Goal: Task Accomplishment & Management: Manage account settings

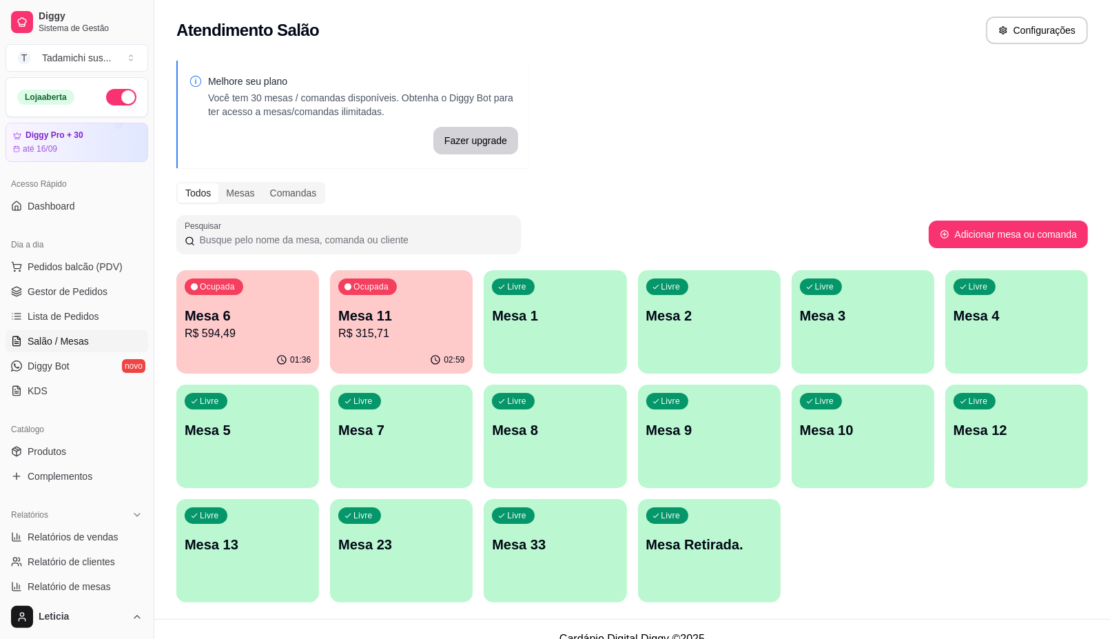
click at [724, 545] on p "Mesa Retirada." at bounding box center [709, 544] width 126 height 19
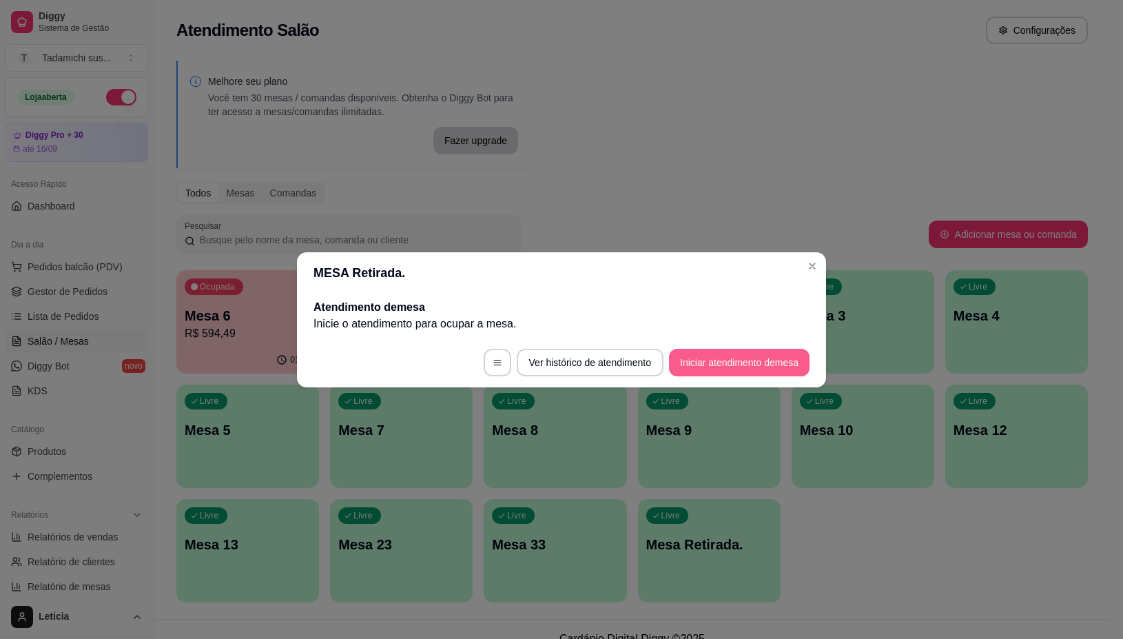
click at [727, 363] on button "Iniciar atendimento de mesa" at bounding box center [739, 363] width 141 height 28
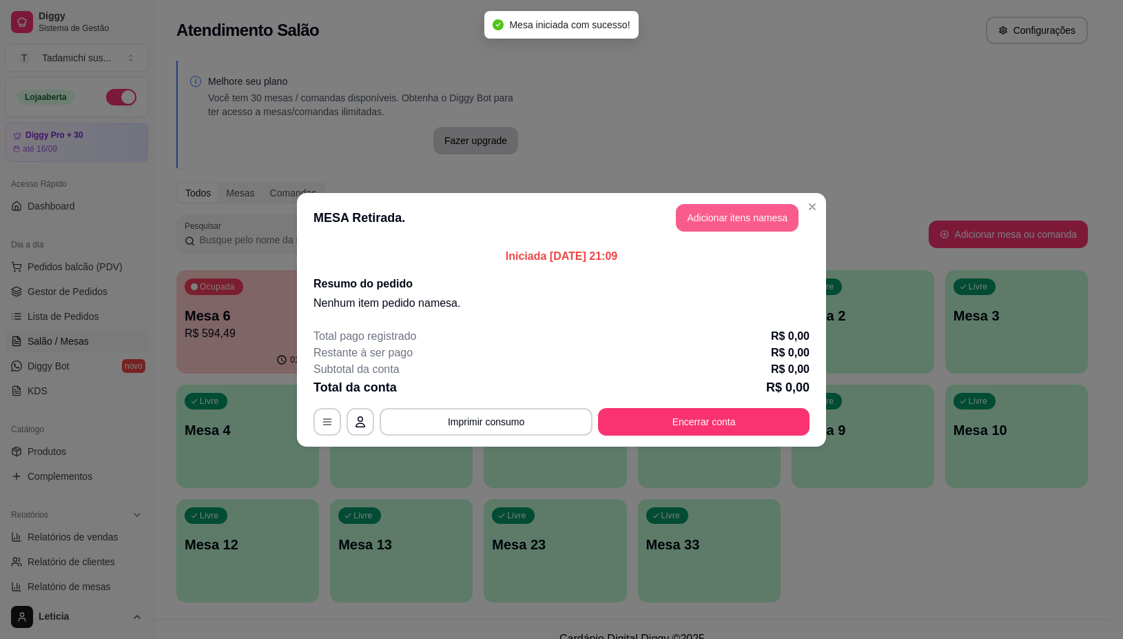
click at [693, 217] on button "Adicionar itens na mesa" at bounding box center [737, 218] width 123 height 28
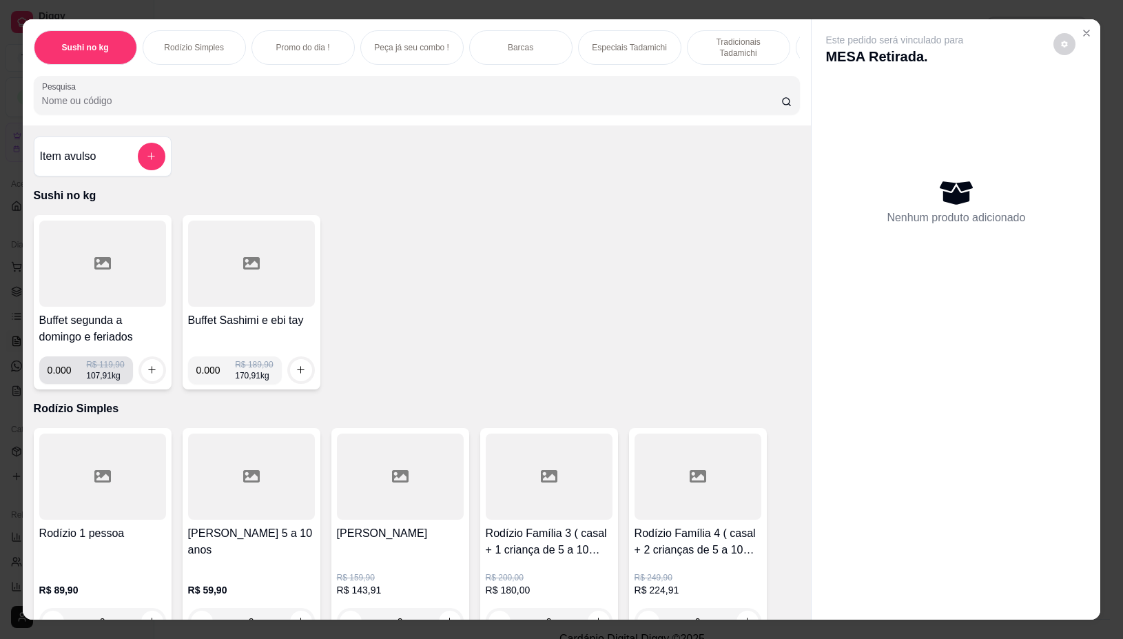
click at [64, 380] on input "0.000" at bounding box center [67, 370] width 39 height 28
type input "0.352"
click at [141, 369] on button "increase-product-quantity" at bounding box center [152, 370] width 22 height 22
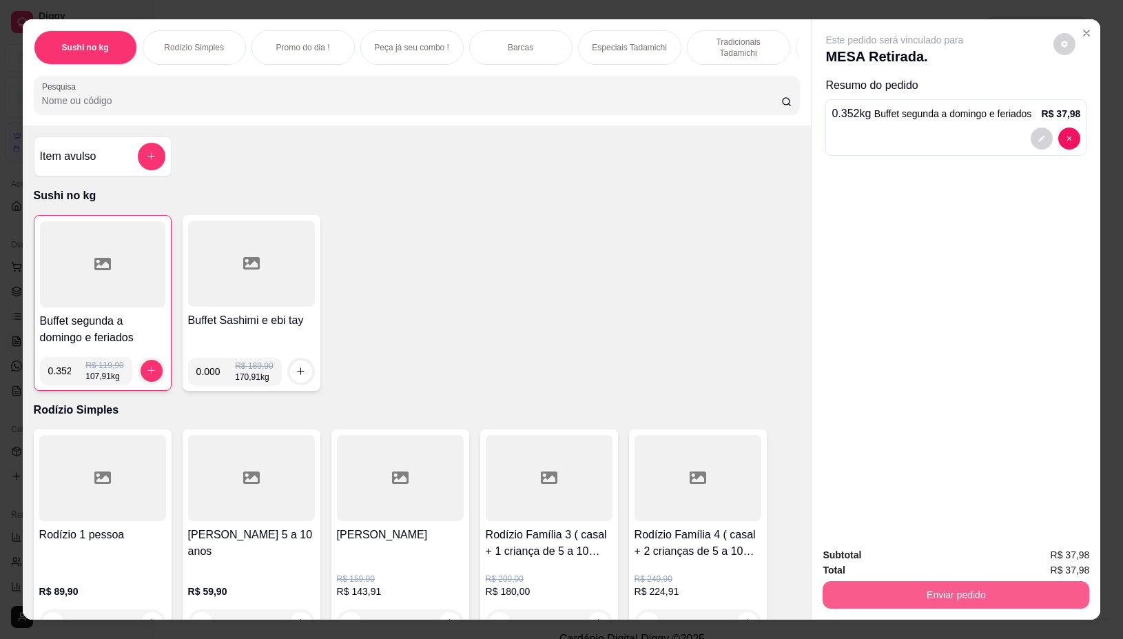
click at [959, 583] on button "Enviar pedido" at bounding box center [956, 595] width 267 height 28
click at [913, 549] on button "Não registrar e enviar pedido" at bounding box center [909, 554] width 139 height 25
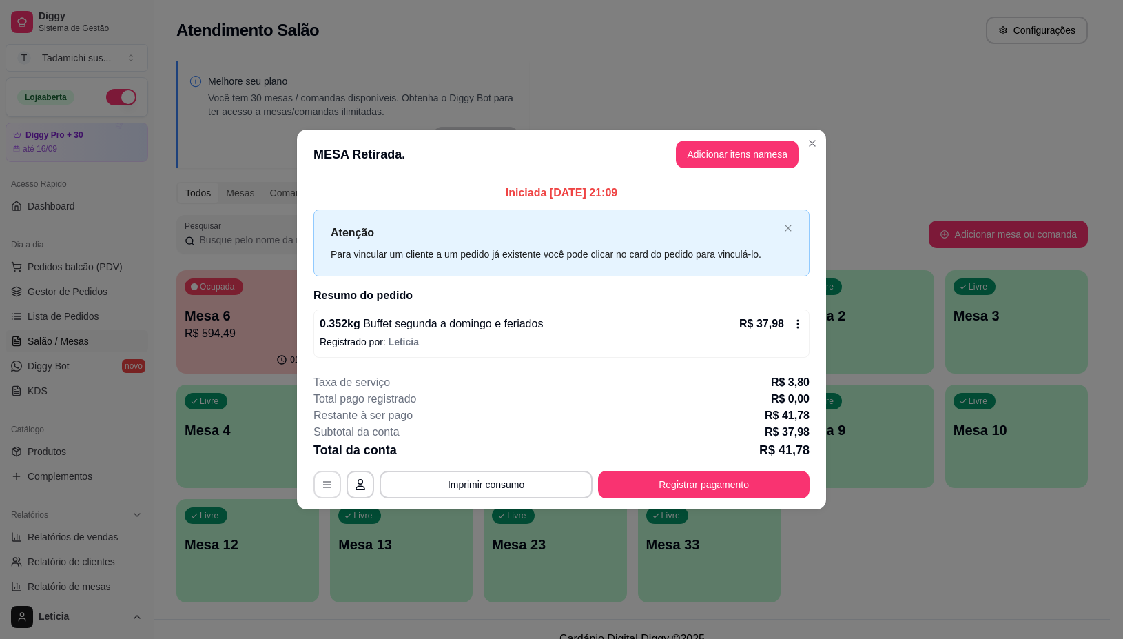
click at [331, 473] on button "button" at bounding box center [328, 485] width 28 height 28
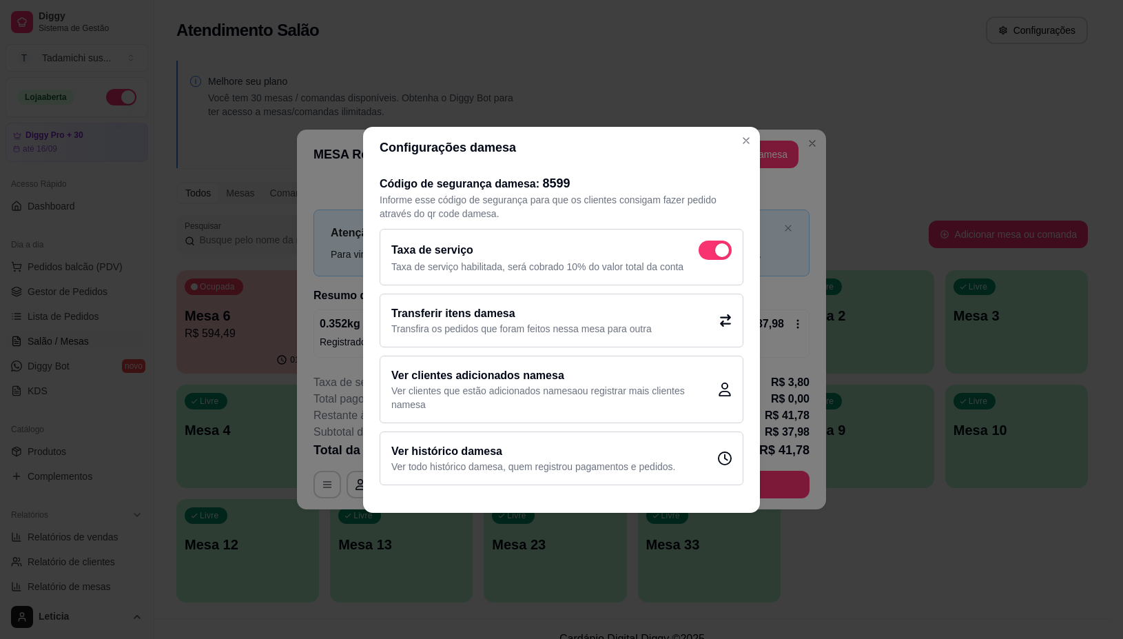
click at [712, 254] on span at bounding box center [715, 250] width 33 height 19
click at [707, 254] on input "checkbox" at bounding box center [702, 256] width 9 height 9
checkbox input "false"
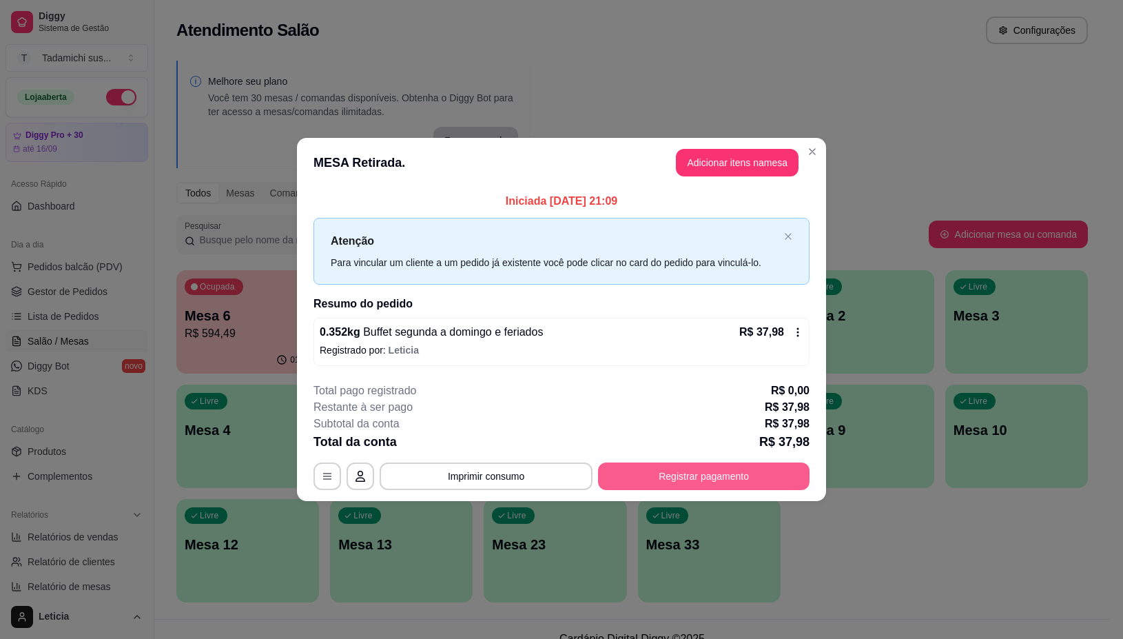
click at [659, 471] on button "Registrar pagamento" at bounding box center [704, 476] width 212 height 28
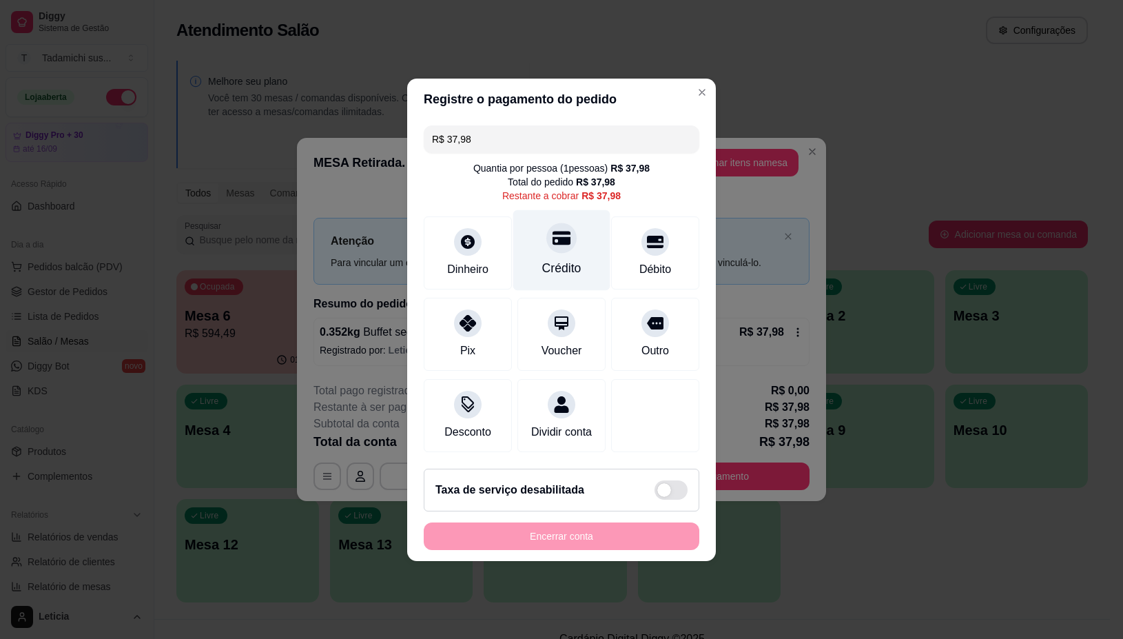
click at [552, 259] on div "Crédito" at bounding box center [561, 268] width 39 height 18
type input "R$ 0,00"
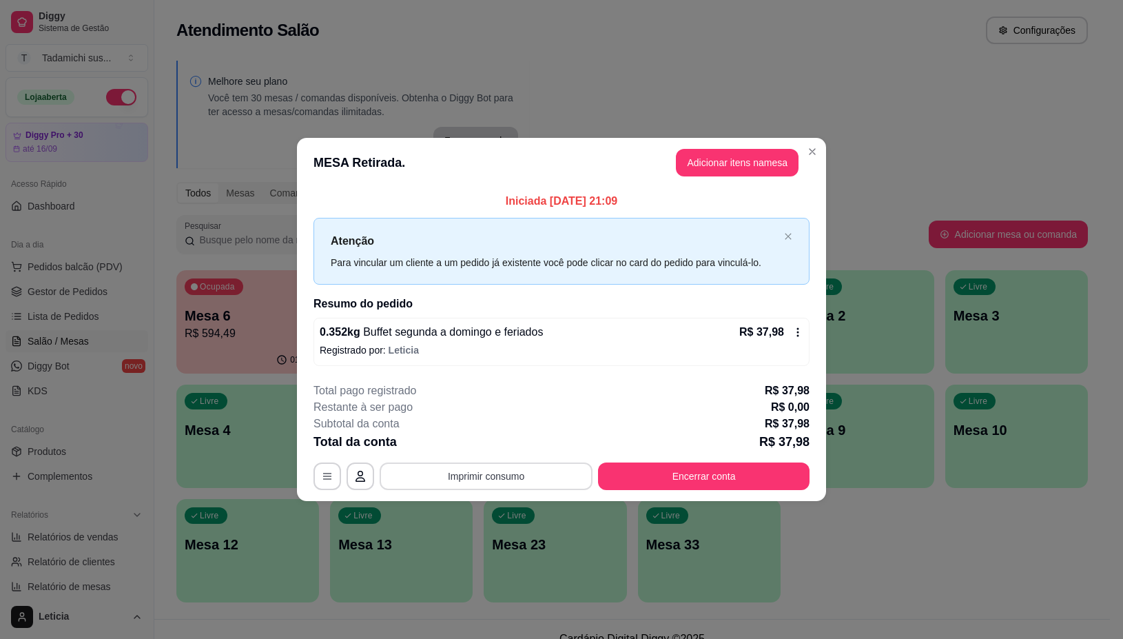
click at [504, 472] on button "Imprimir consumo" at bounding box center [486, 476] width 213 height 28
click at [497, 422] on button "IMPRESSORA" at bounding box center [490, 418] width 106 height 22
click at [717, 163] on button "Adicionar itens na mesa" at bounding box center [737, 163] width 123 height 28
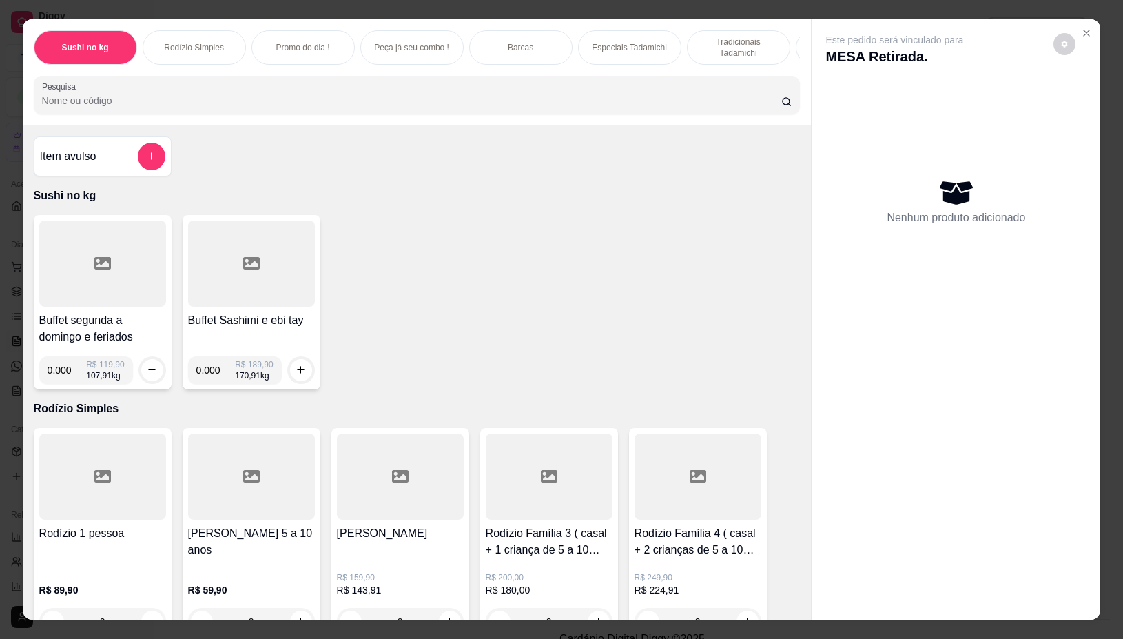
click at [580, 104] on input "Pesquisa" at bounding box center [411, 101] width 739 height 14
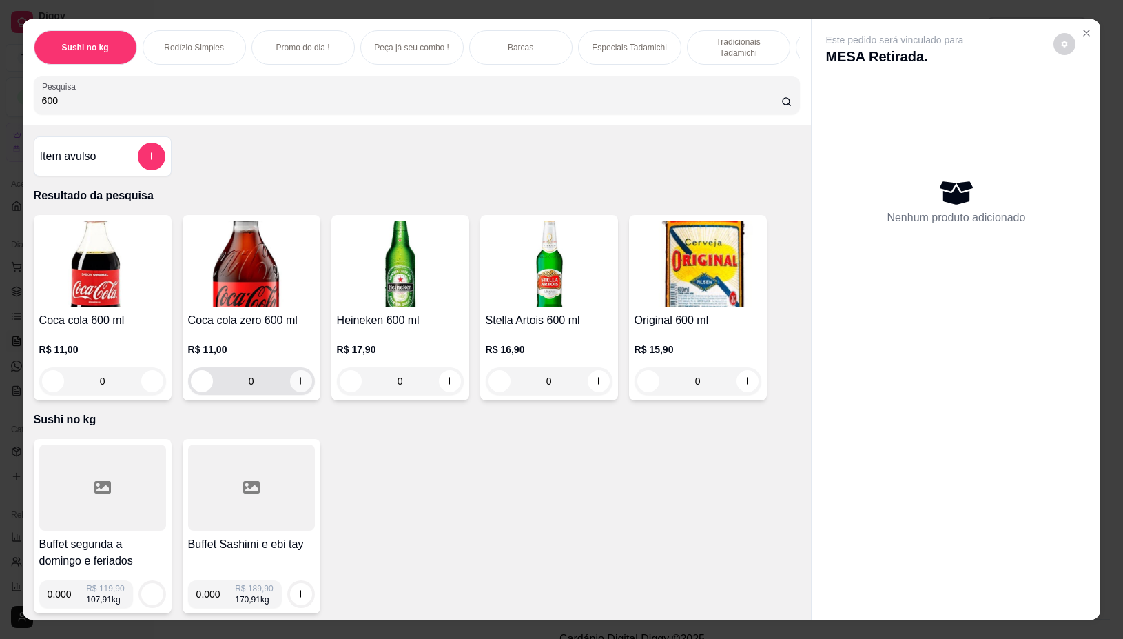
type input "600"
click at [297, 385] on icon "increase-product-quantity" at bounding box center [301, 382] width 8 height 8
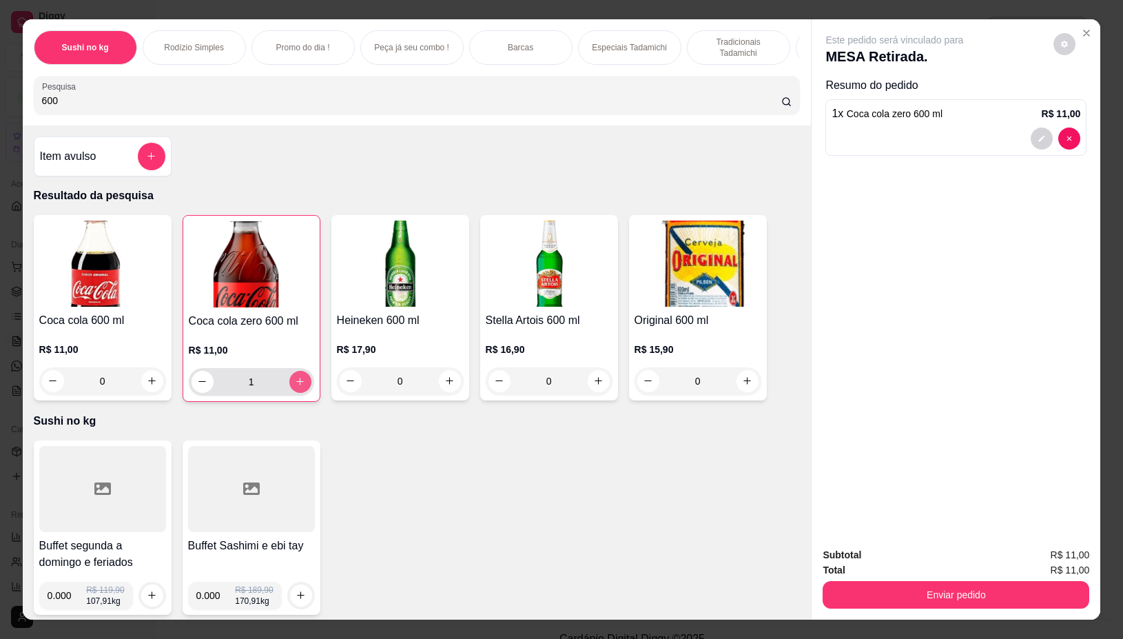
type input "1"
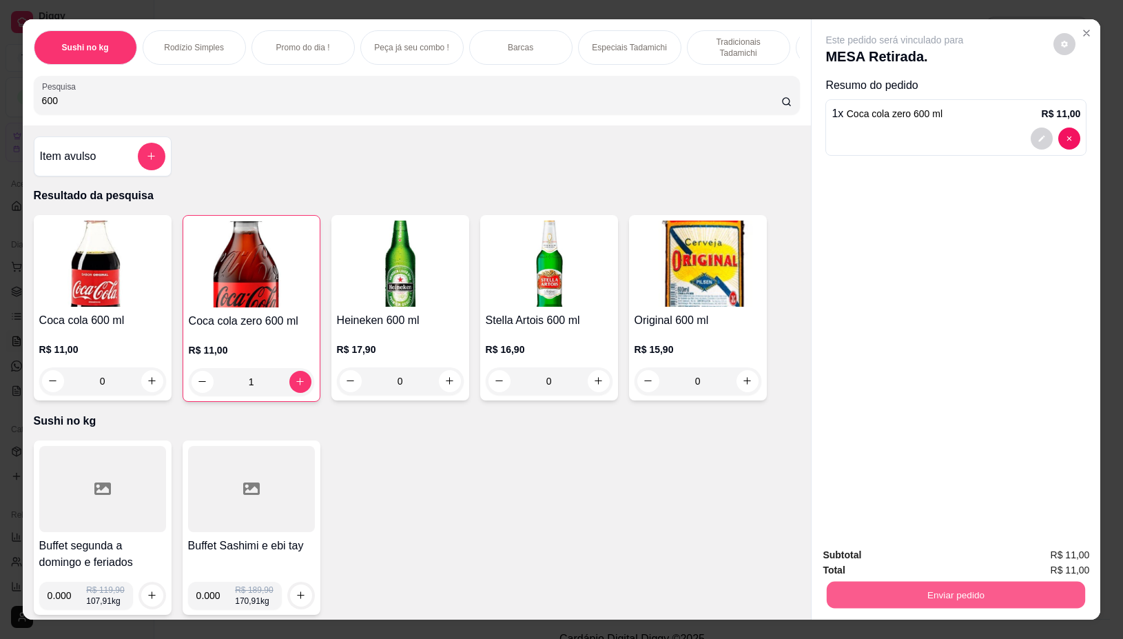
click at [966, 582] on button "Enviar pedido" at bounding box center [956, 595] width 258 height 27
click at [937, 557] on button "Não registrar e enviar pedido" at bounding box center [909, 555] width 143 height 26
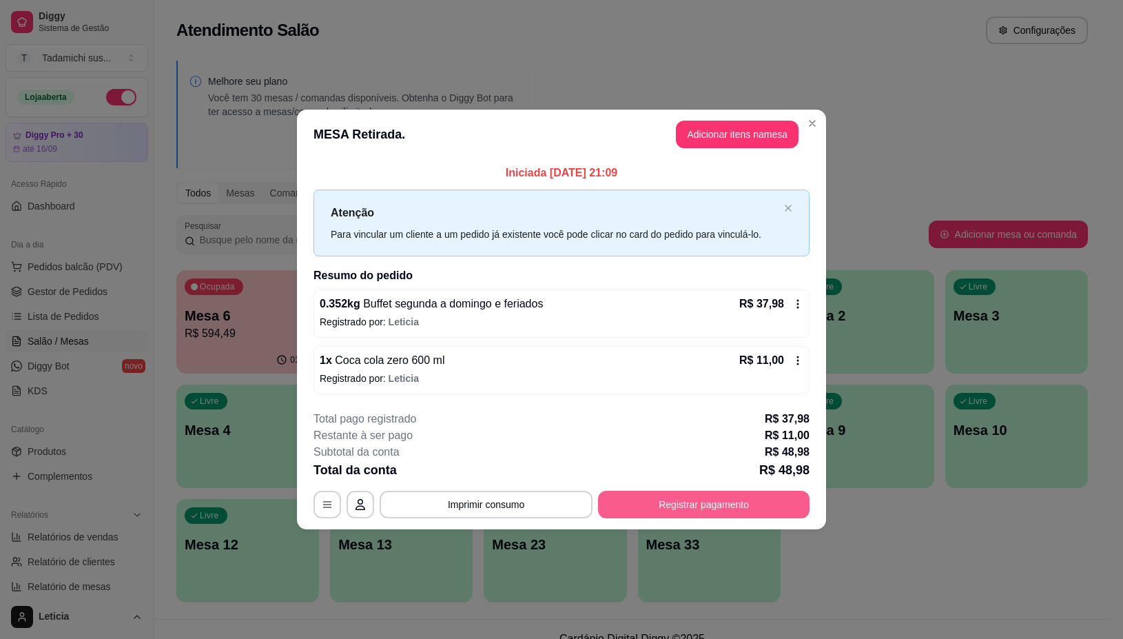
click at [626, 503] on button "Registrar pagamento" at bounding box center [704, 505] width 212 height 28
click at [753, 510] on button "Registrar pagamento" at bounding box center [704, 505] width 212 height 28
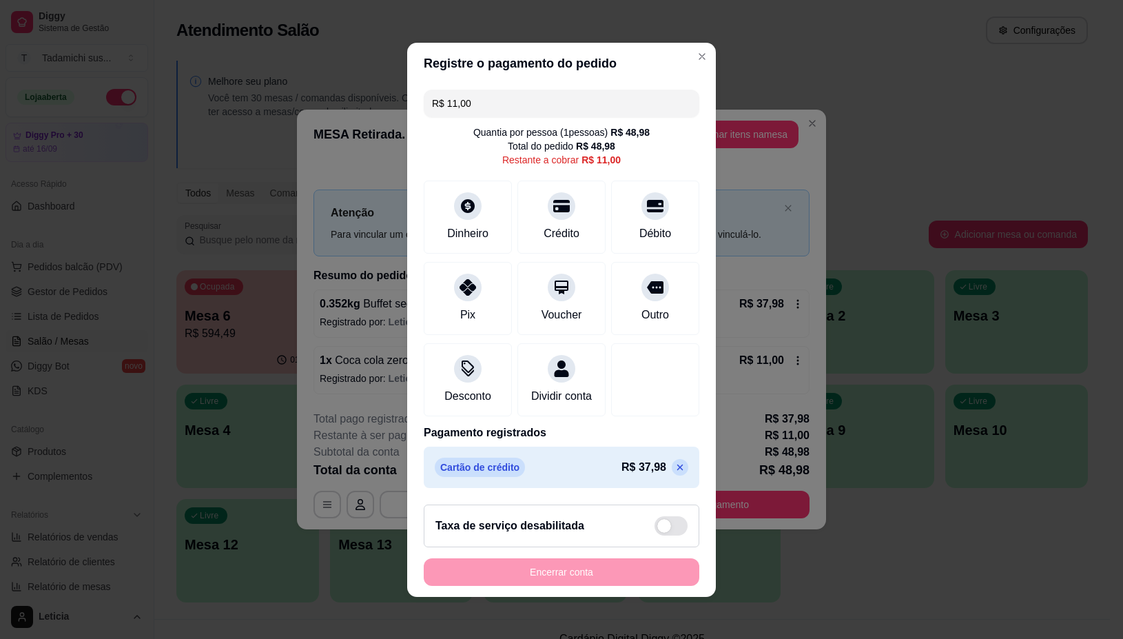
click at [675, 473] on icon at bounding box center [680, 467] width 11 height 11
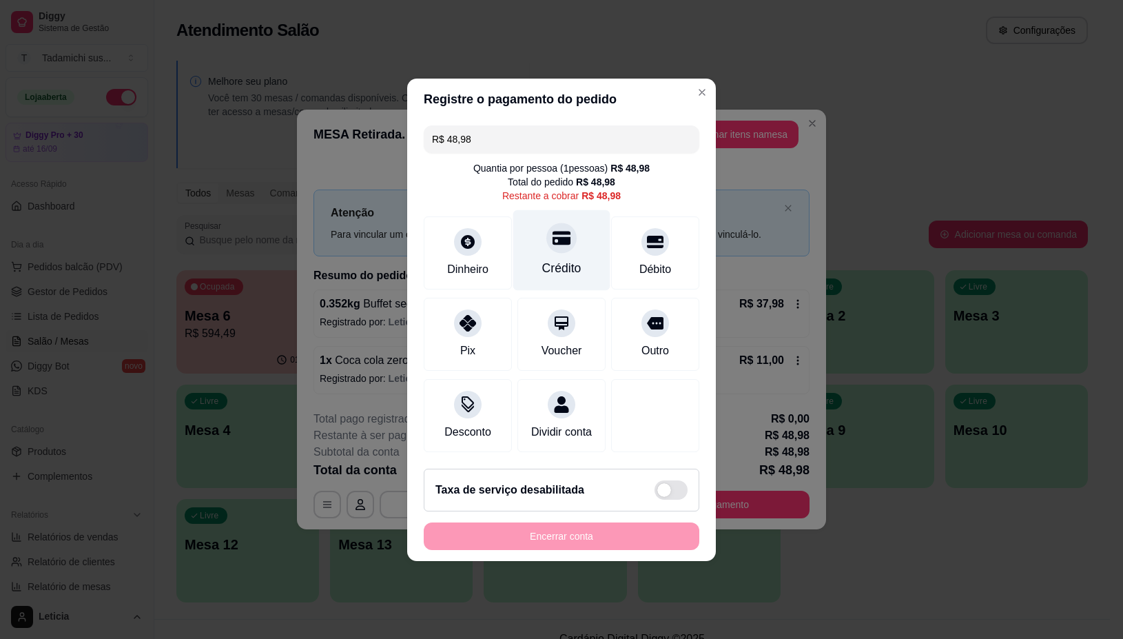
click at [563, 266] on div "Crédito" at bounding box center [561, 268] width 39 height 18
type input "R$ 0,00"
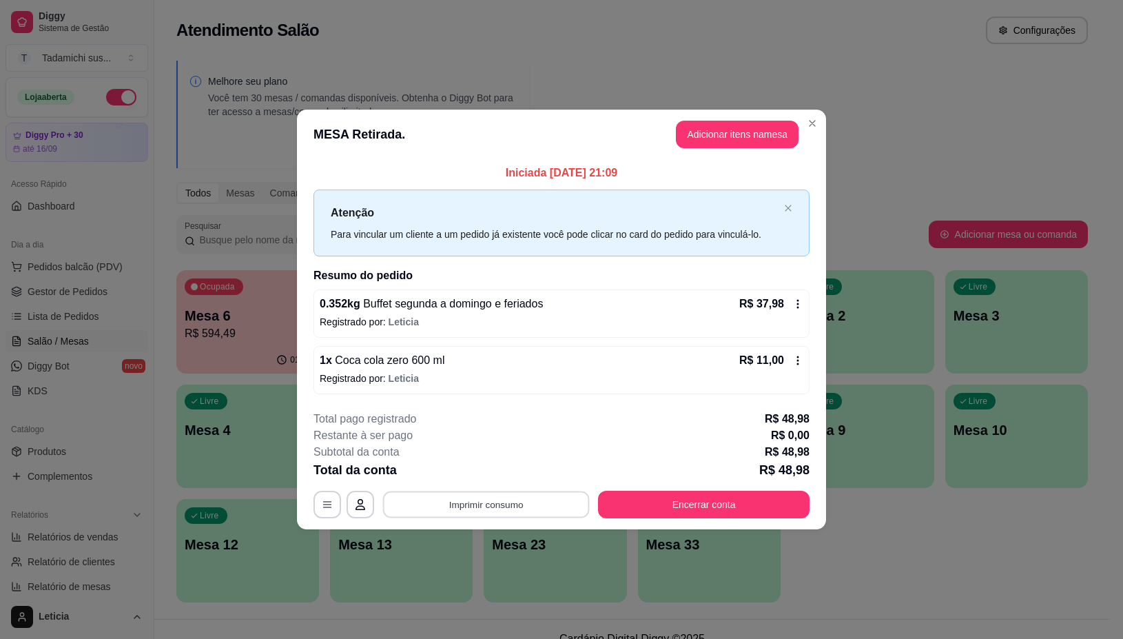
click at [500, 507] on button "Imprimir consumo" at bounding box center [486, 504] width 207 height 27
click at [490, 448] on button "IMPRESSORA" at bounding box center [490, 446] width 106 height 22
click at [635, 503] on button "Encerrar conta" at bounding box center [704, 505] width 212 height 28
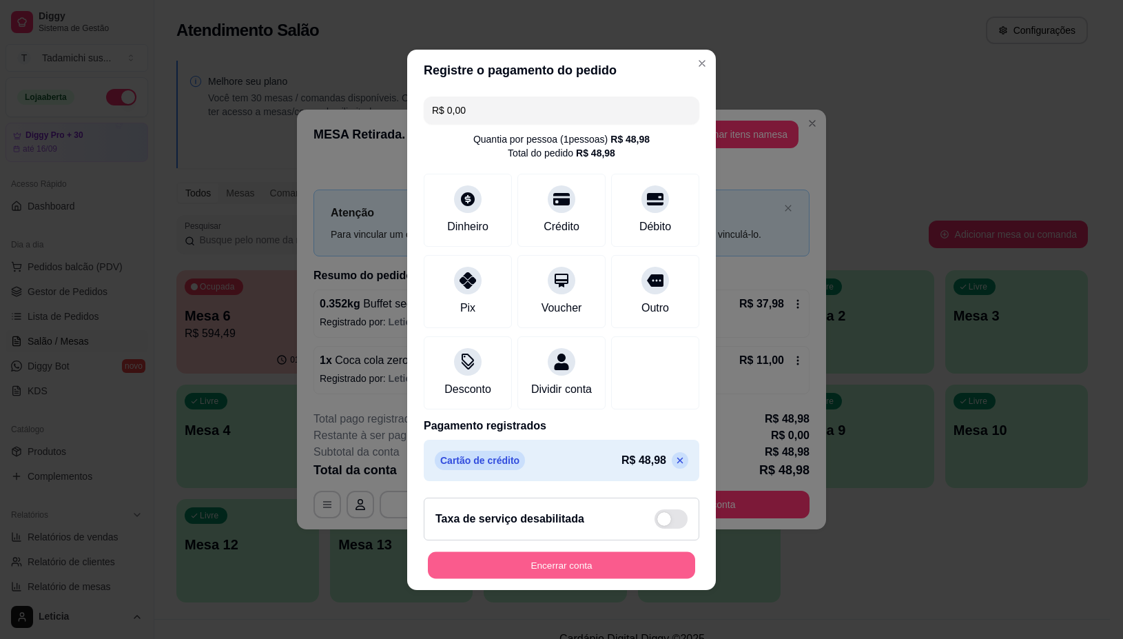
click at [609, 560] on button "Encerrar conta" at bounding box center [561, 564] width 267 height 27
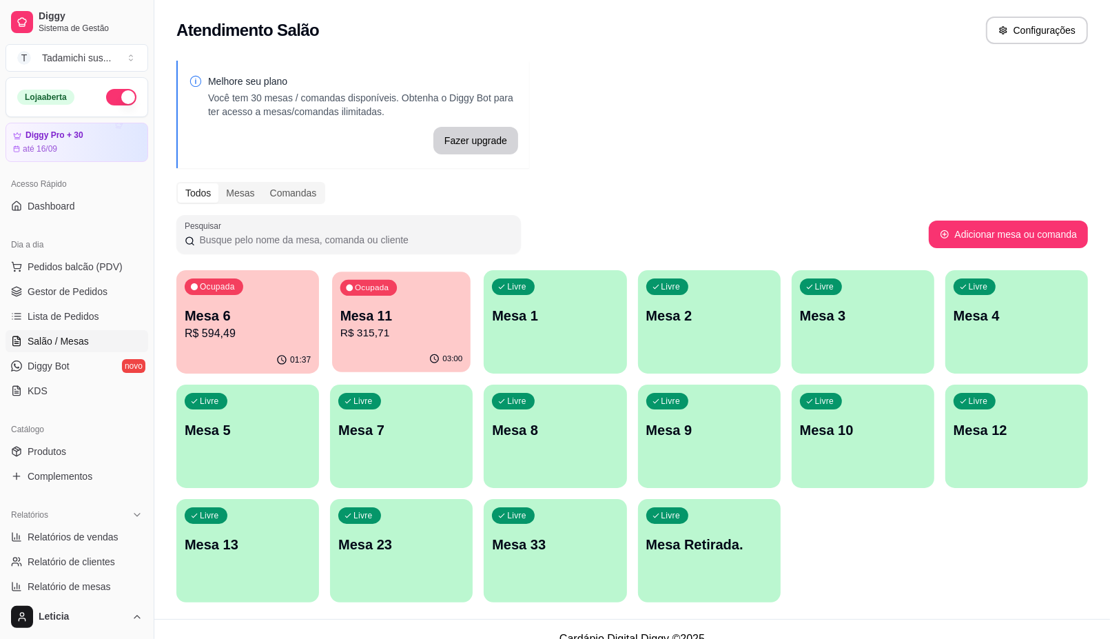
click at [457, 334] on p "R$ 315,71" at bounding box center [401, 333] width 123 height 16
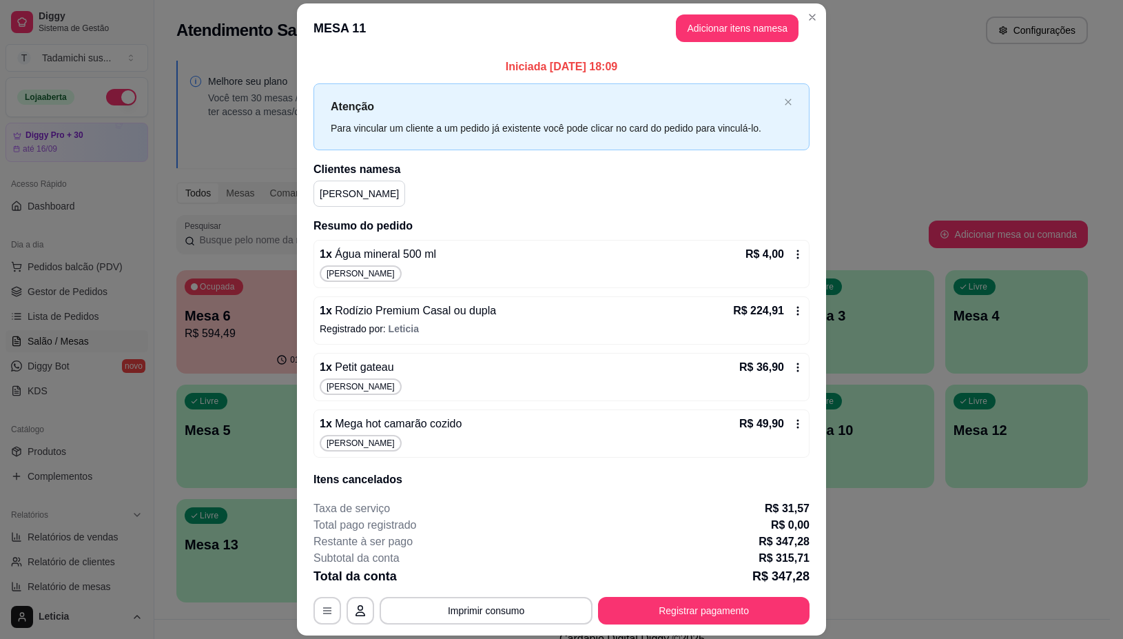
click at [793, 369] on icon at bounding box center [798, 367] width 11 height 11
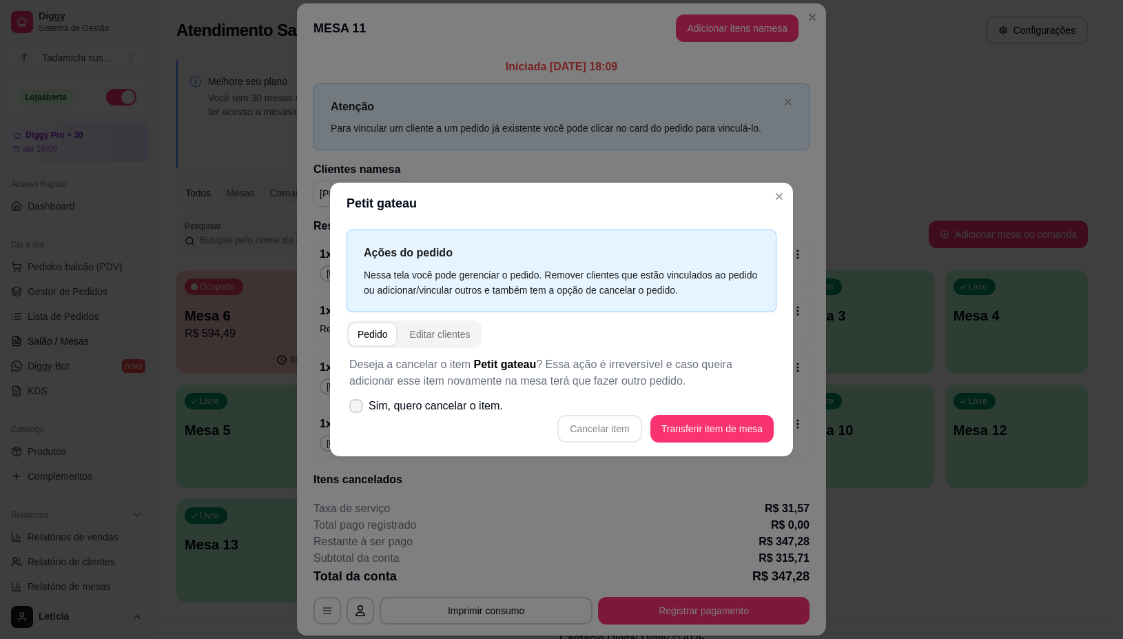
click at [481, 396] on label "Sim, quero cancelar o item." at bounding box center [426, 406] width 165 height 28
click at [358, 408] on input "Sim, quero cancelar o item." at bounding box center [353, 412] width 9 height 9
checkbox input "true"
click at [582, 431] on button "Cancelar item" at bounding box center [600, 429] width 84 height 28
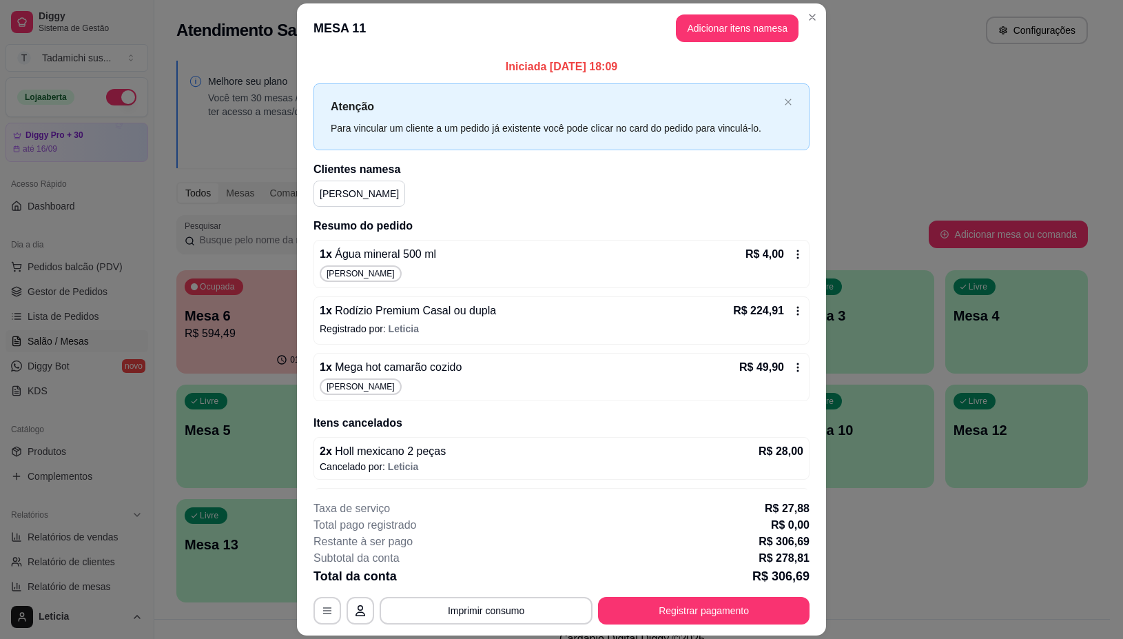
click at [793, 369] on icon at bounding box center [798, 367] width 11 height 11
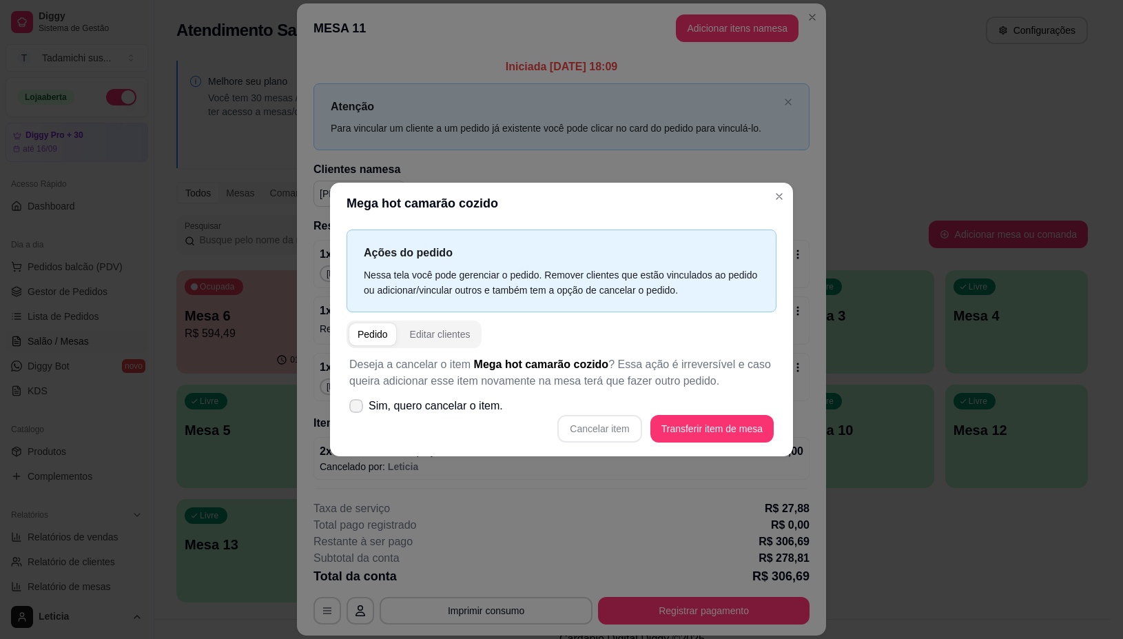
click at [487, 400] on span "Sim, quero cancelar o item." at bounding box center [436, 406] width 134 height 17
click at [358, 408] on input "Sim, quero cancelar o item." at bounding box center [353, 412] width 9 height 9
checkbox input "true"
click at [618, 426] on button "Cancelar item" at bounding box center [600, 429] width 84 height 28
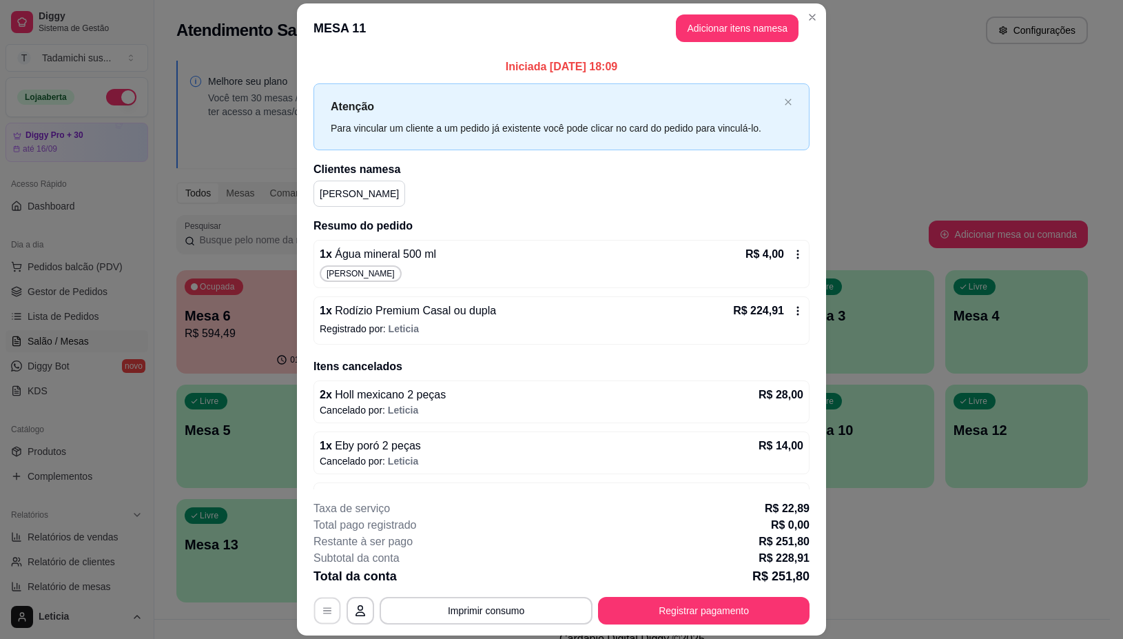
click at [322, 612] on icon "button" at bounding box center [327, 611] width 11 height 11
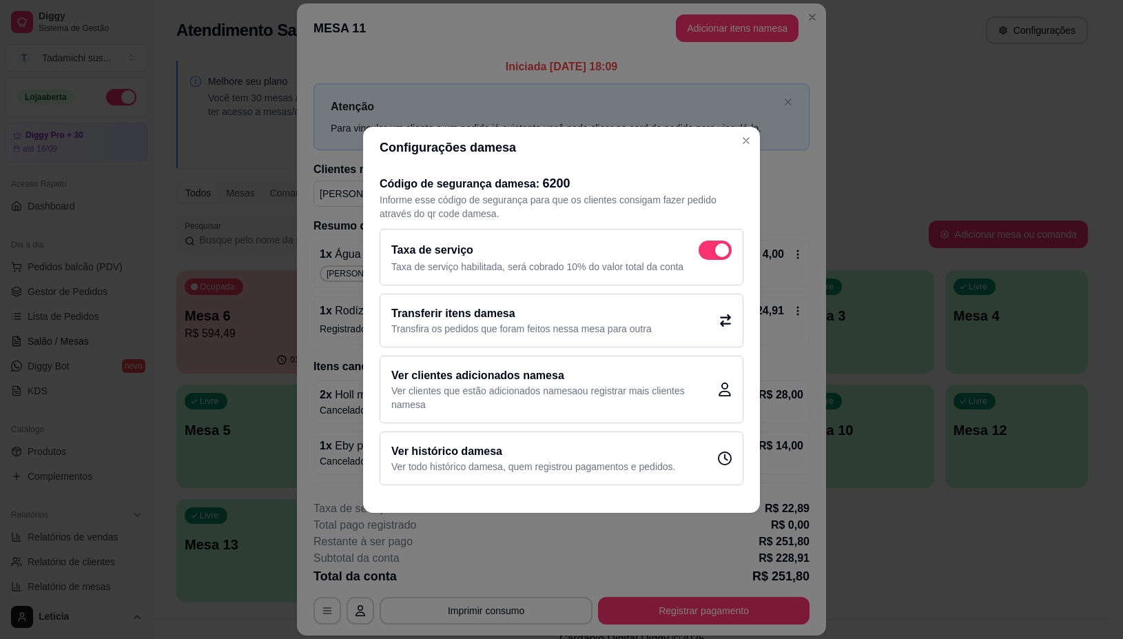
click at [713, 245] on span at bounding box center [715, 250] width 33 height 19
click at [707, 252] on input "checkbox" at bounding box center [702, 256] width 9 height 9
checkbox input "false"
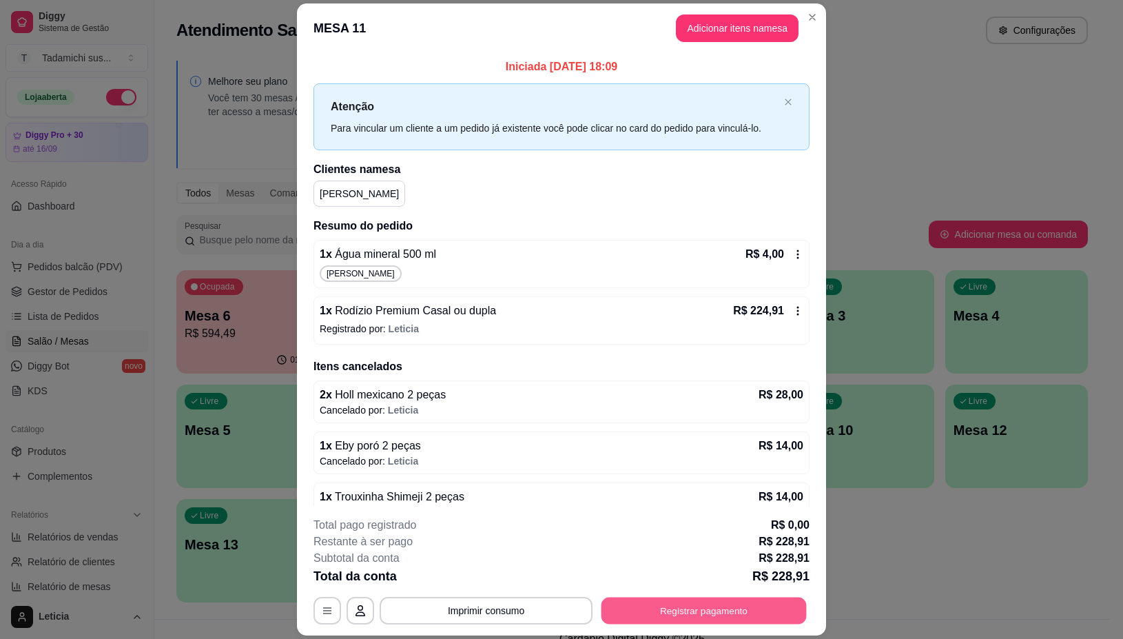
click at [621, 611] on button "Registrar pagamento" at bounding box center [704, 611] width 205 height 27
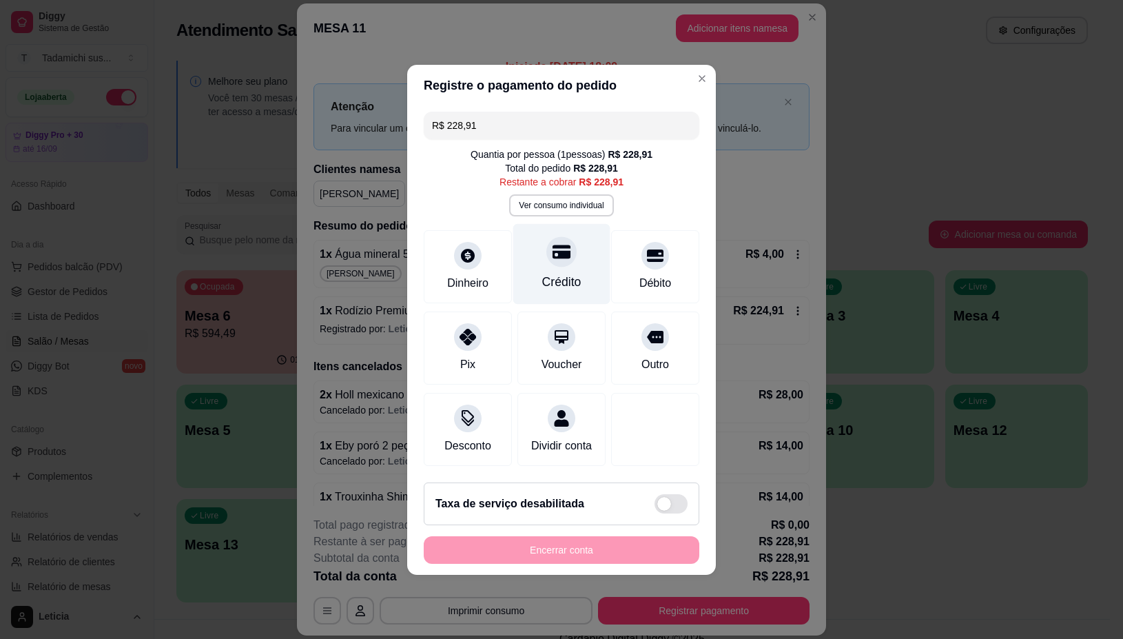
click at [543, 280] on div "Crédito" at bounding box center [561, 282] width 39 height 18
type input "R$ 0,00"
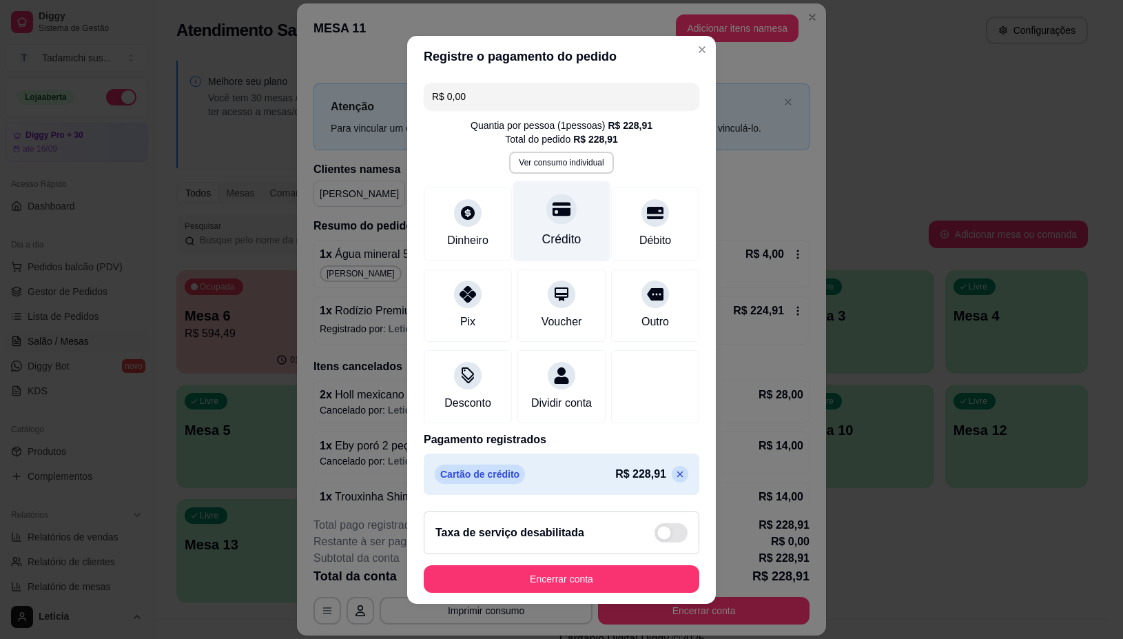
click at [542, 230] on div "Crédito" at bounding box center [561, 239] width 39 height 18
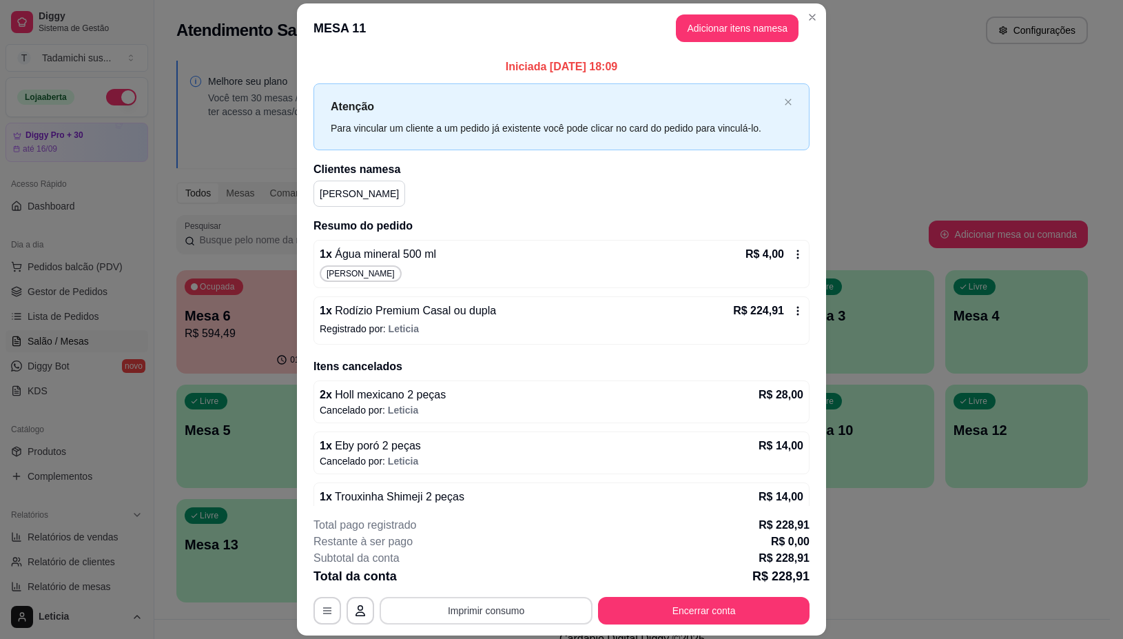
click at [518, 614] on button "Imprimir consumo" at bounding box center [486, 611] width 213 height 28
click at [508, 557] on button "IMPRESSORA" at bounding box center [483, 551] width 103 height 21
click at [617, 606] on button "Encerrar conta" at bounding box center [704, 611] width 212 height 28
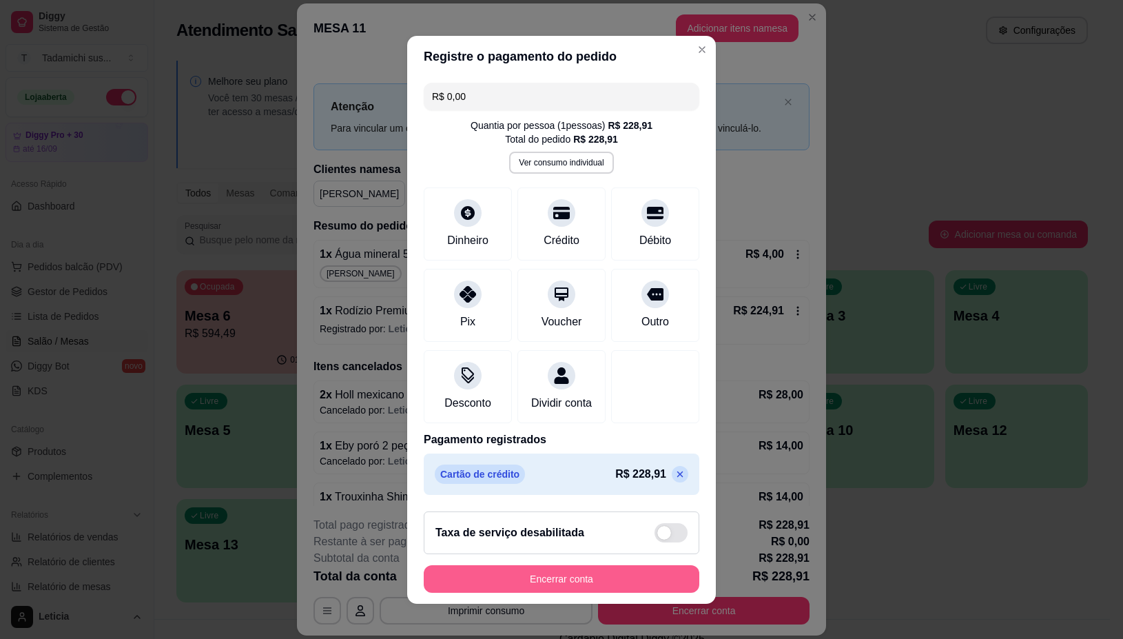
click at [626, 583] on button "Encerrar conta" at bounding box center [562, 579] width 276 height 28
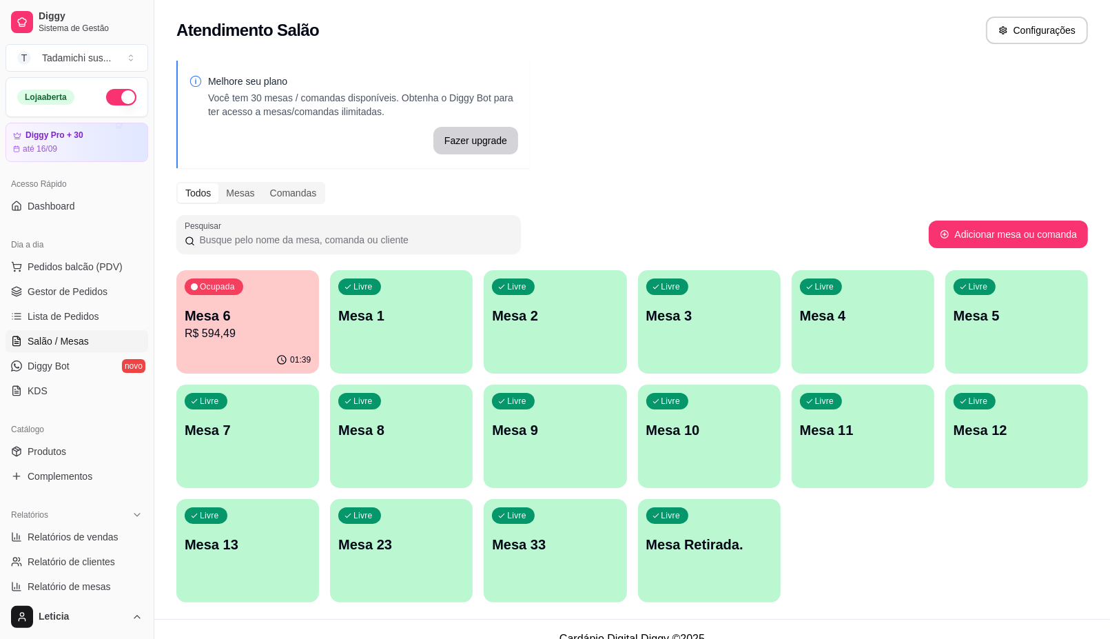
click at [704, 533] on div "Livre Mesa Retirada." at bounding box center [709, 542] width 143 height 87
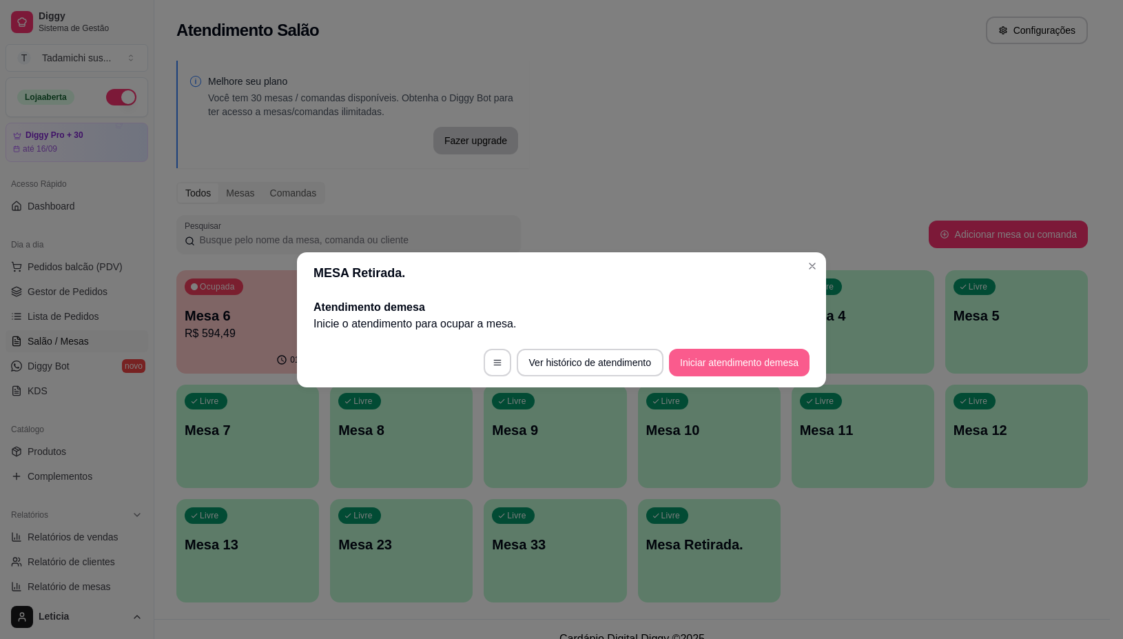
click at [691, 374] on button "Iniciar atendimento de mesa" at bounding box center [739, 363] width 141 height 28
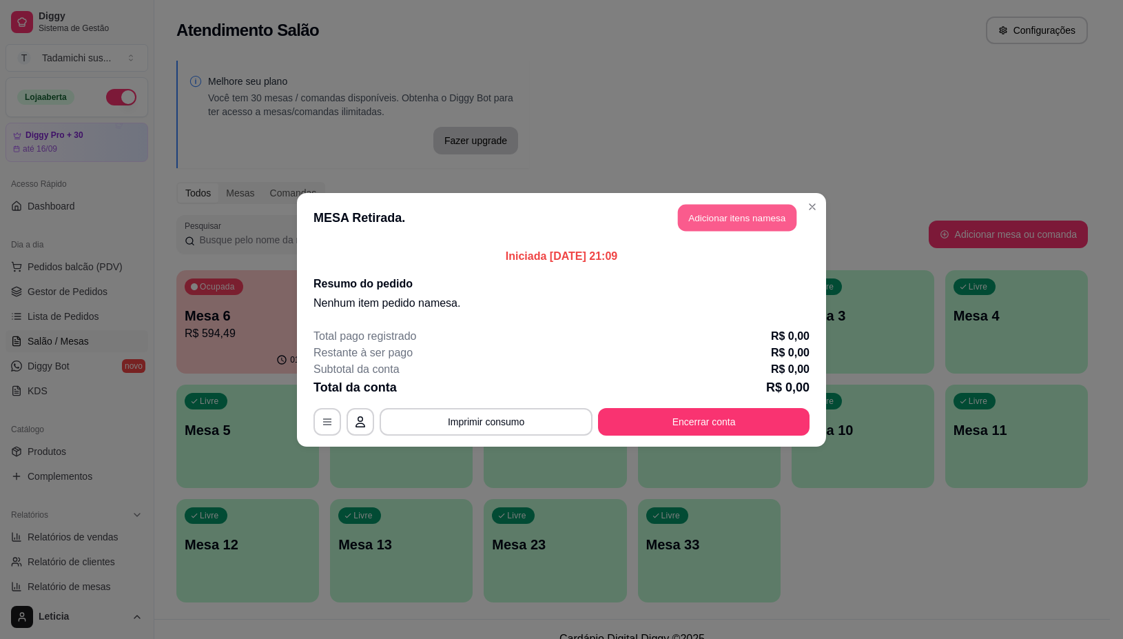
click at [711, 221] on button "Adicionar itens na mesa" at bounding box center [737, 217] width 119 height 27
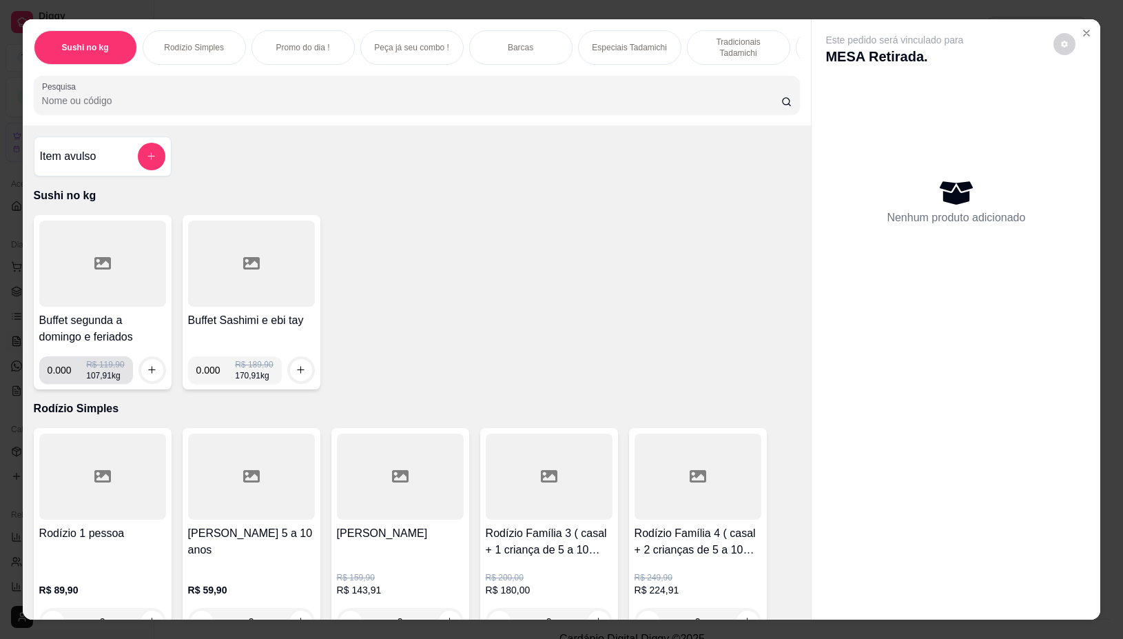
click at [64, 374] on input "0.000" at bounding box center [67, 370] width 39 height 28
type input "0.352"
click at [147, 374] on icon "increase-product-quantity" at bounding box center [152, 370] width 10 height 10
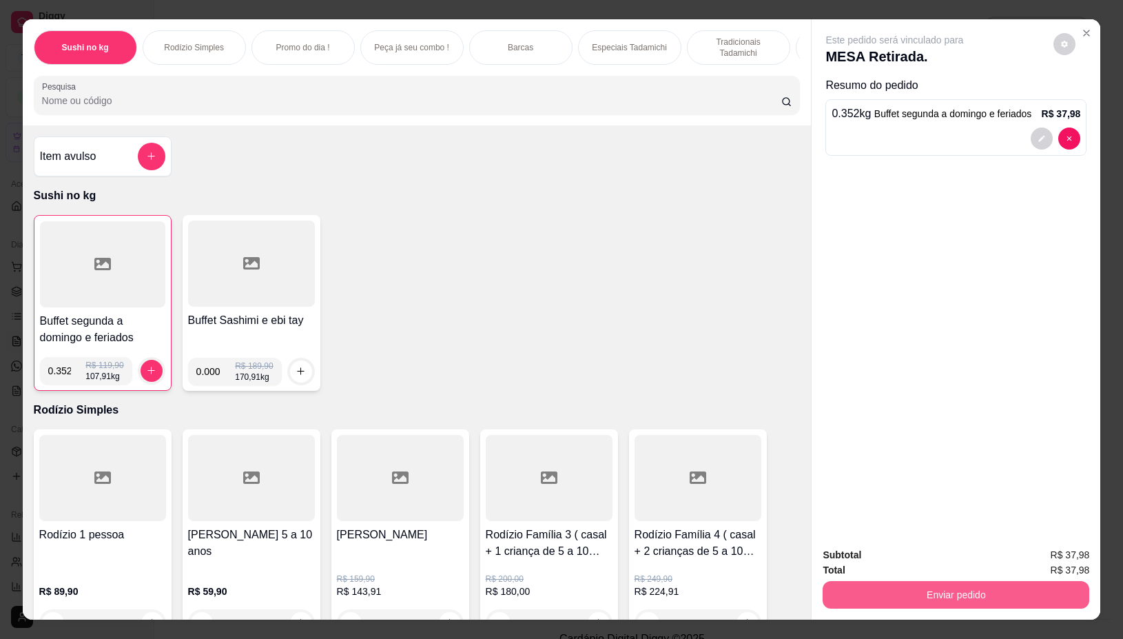
click at [853, 590] on button "Enviar pedido" at bounding box center [956, 595] width 267 height 28
click at [855, 550] on button "Não registrar e enviar pedido" at bounding box center [909, 554] width 139 height 25
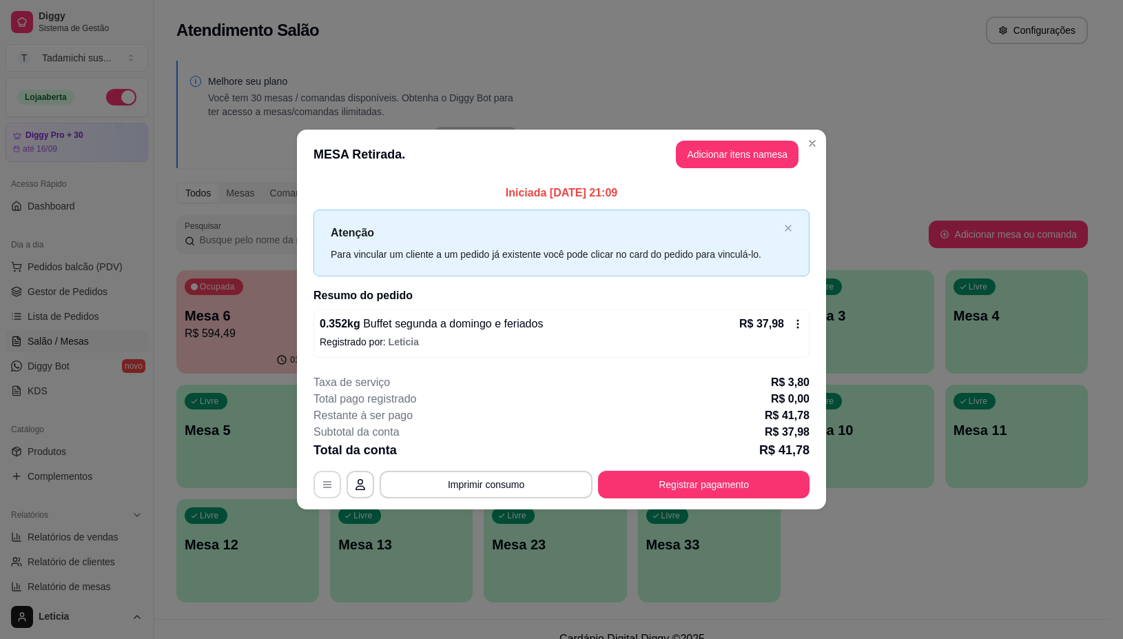
click at [331, 487] on icon "button" at bounding box center [327, 484] width 11 height 11
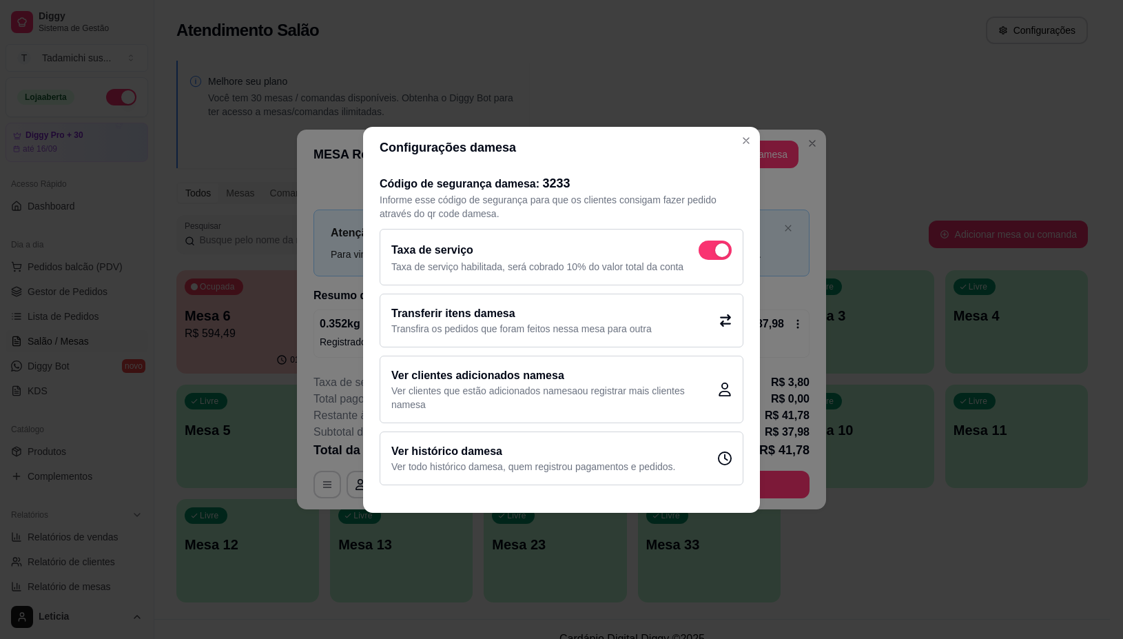
click at [717, 253] on span at bounding box center [722, 250] width 14 height 14
click at [707, 253] on input "checkbox" at bounding box center [702, 256] width 9 height 9
checkbox input "false"
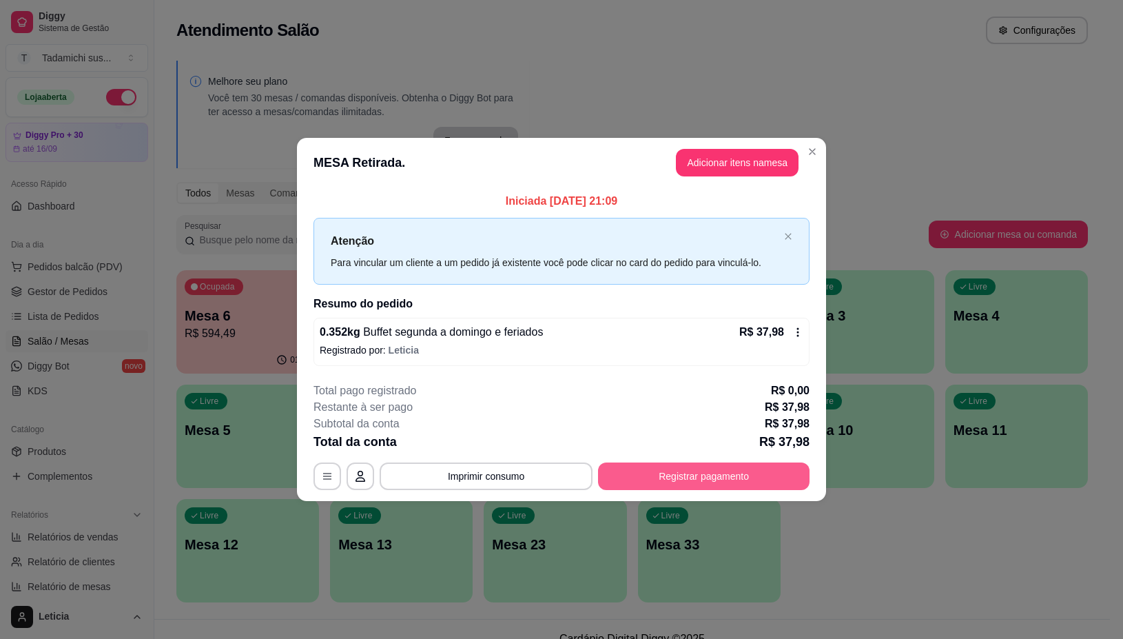
click at [635, 467] on button "Registrar pagamento" at bounding box center [704, 476] width 212 height 28
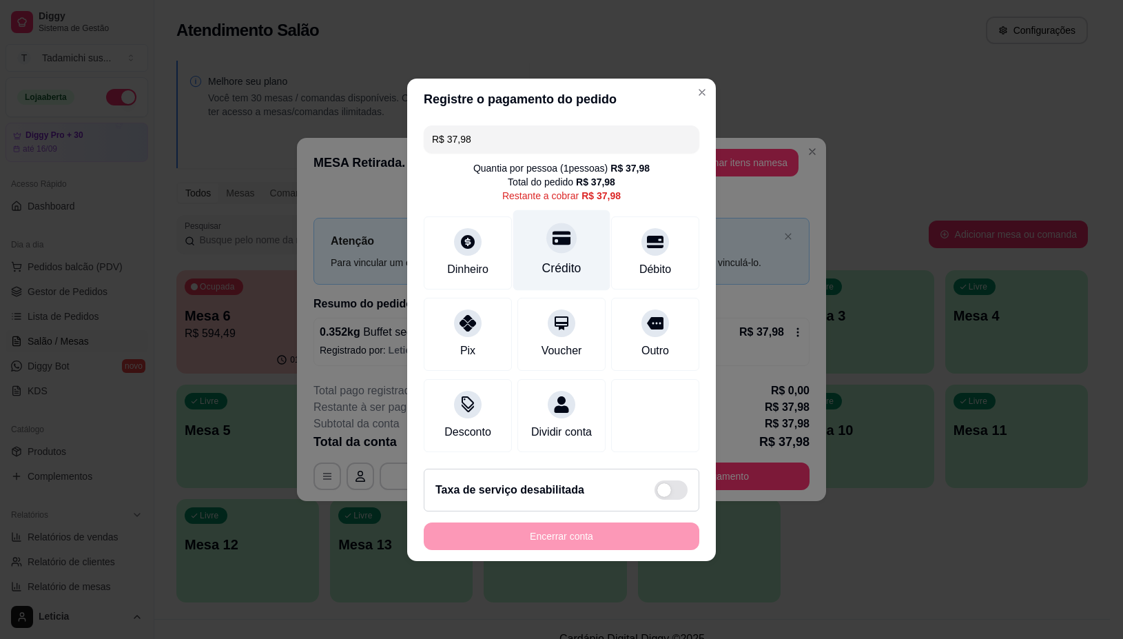
click at [544, 263] on div "Crédito" at bounding box center [561, 268] width 39 height 18
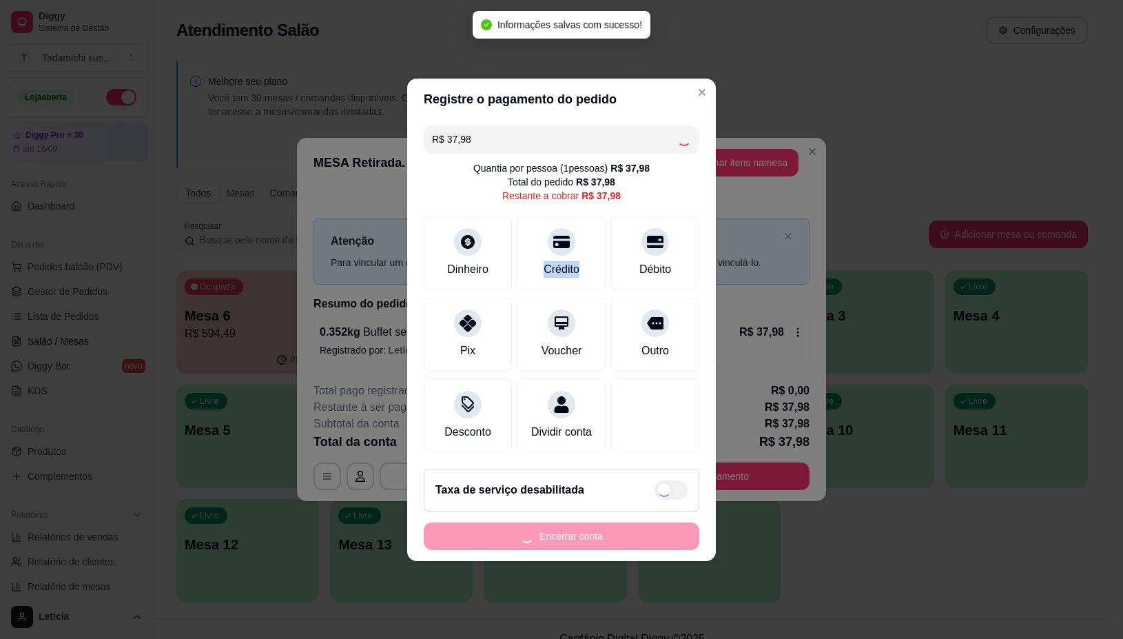
type input "R$ 0,00"
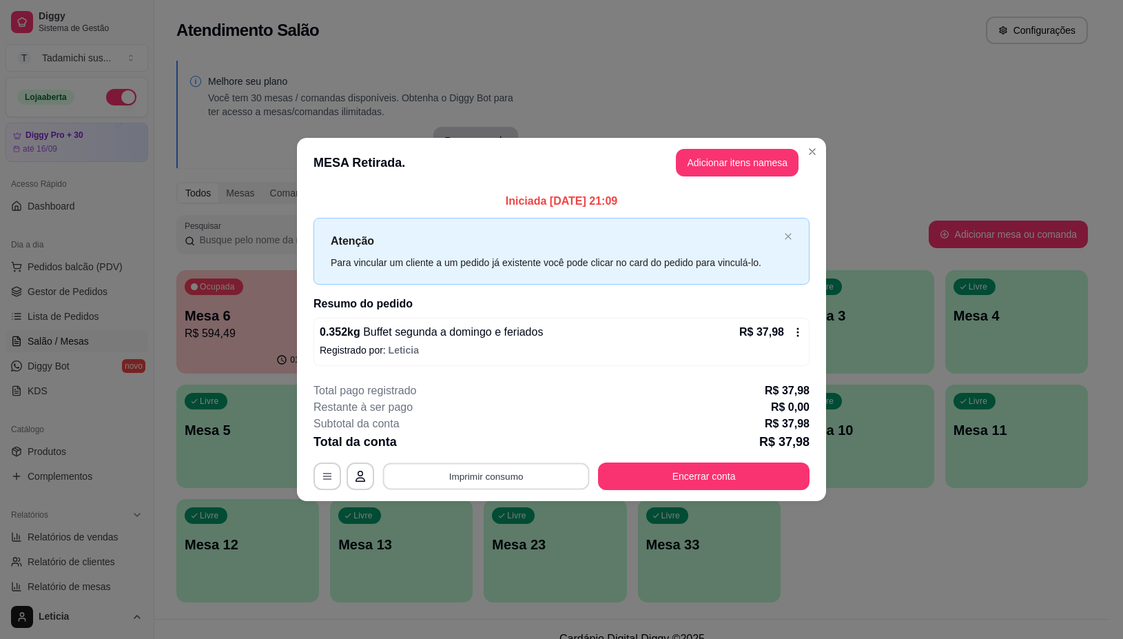
click at [484, 469] on button "Imprimir consumo" at bounding box center [486, 476] width 207 height 27
click at [480, 424] on button "IMPRESSORA" at bounding box center [490, 418] width 106 height 22
click at [639, 469] on button "Encerrar conta" at bounding box center [704, 476] width 212 height 28
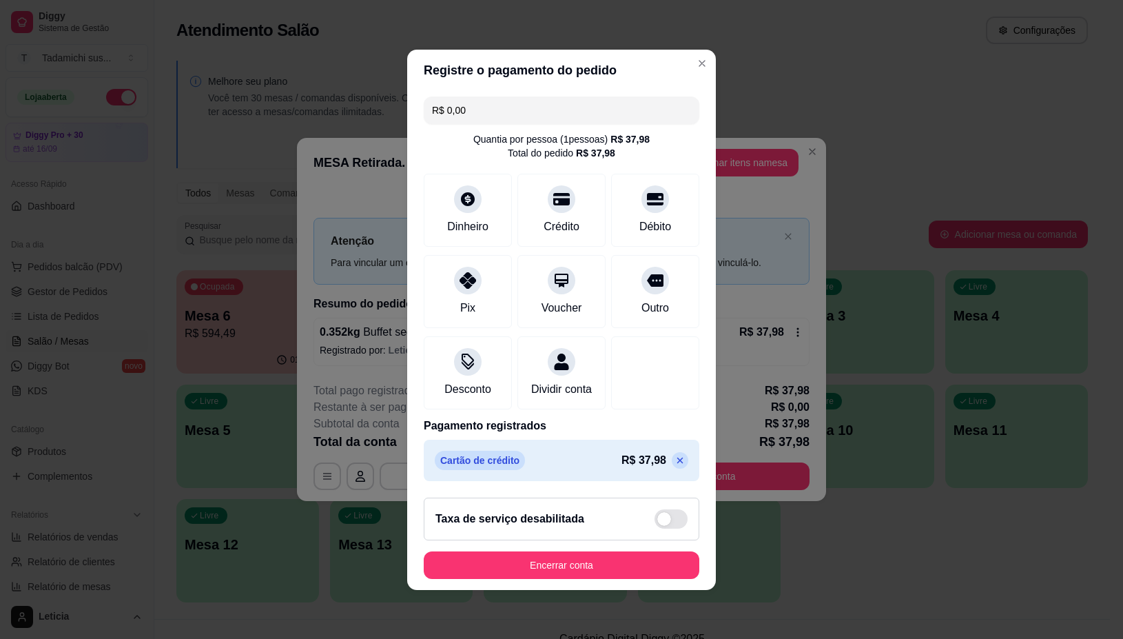
click at [641, 551] on footer "Taxa de serviço desabilitada Encerrar conta" at bounding box center [561, 538] width 309 height 103
click at [644, 560] on button "Encerrar conta" at bounding box center [562, 565] width 276 height 28
